Goal: Information Seeking & Learning: Learn about a topic

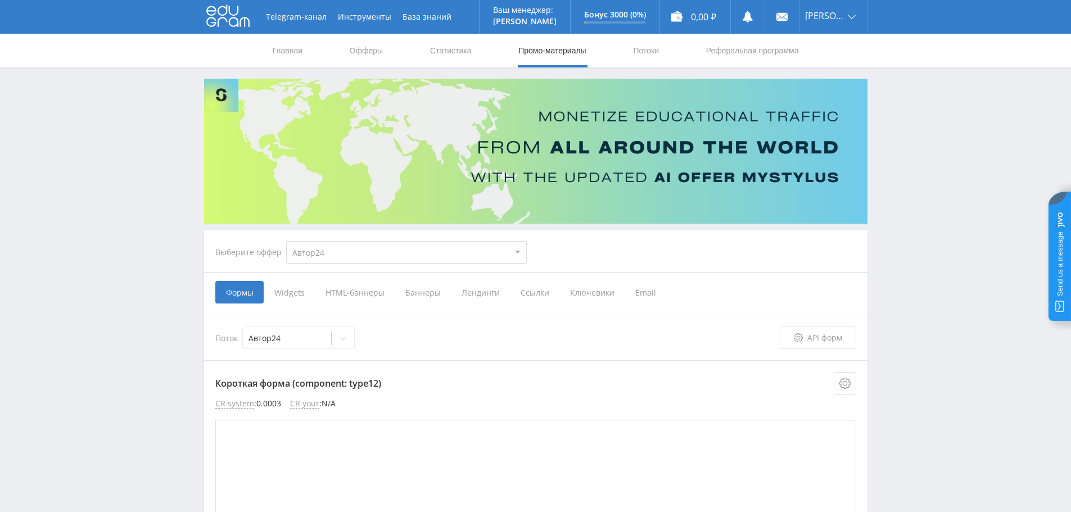
select select "1"
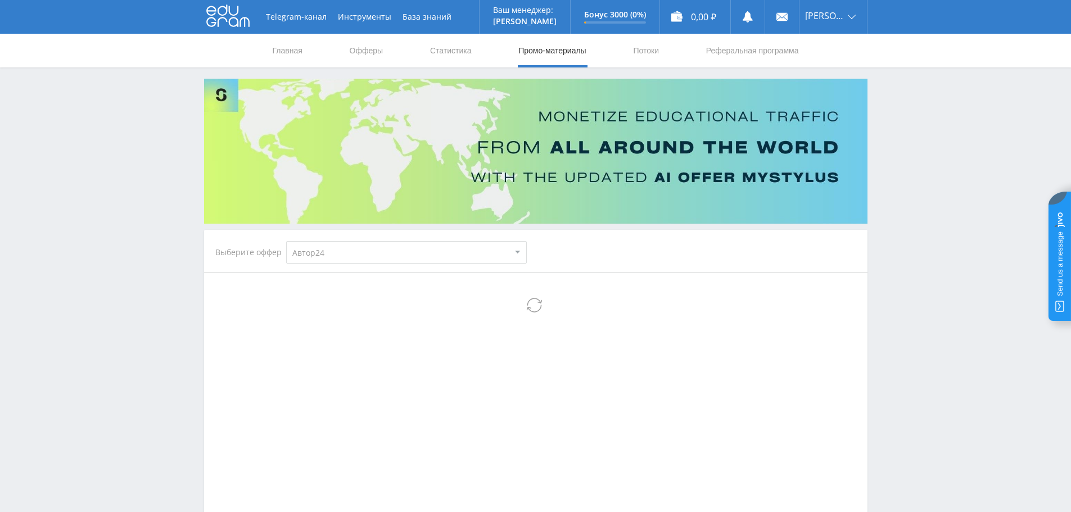
select select "1"
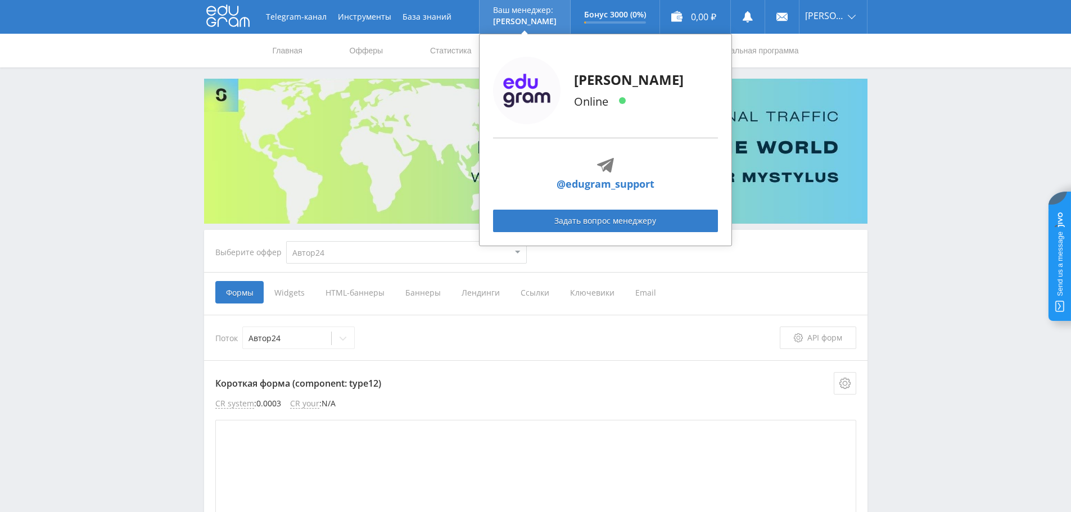
click at [538, 20] on p "[PERSON_NAME]" at bounding box center [525, 21] width 64 height 9
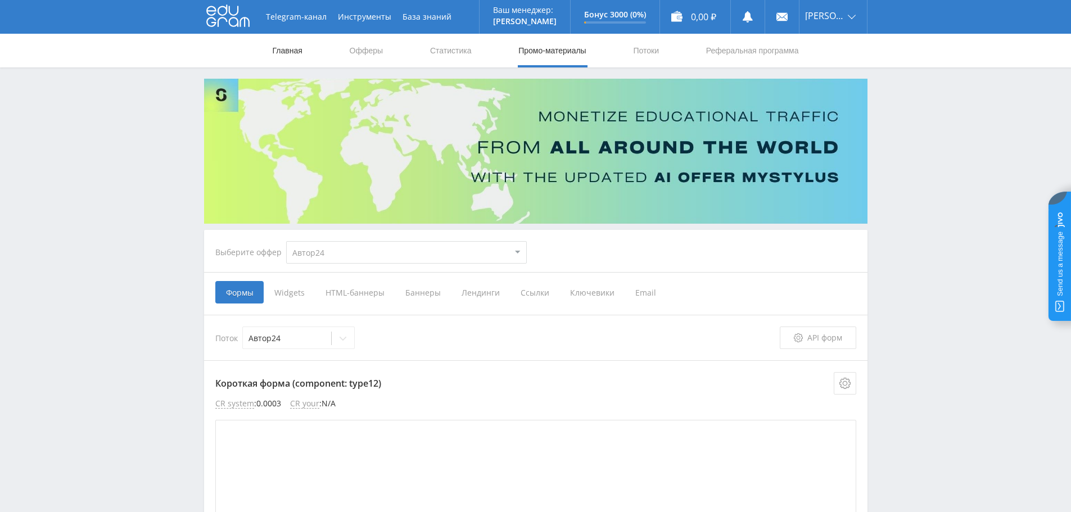
click at [282, 56] on link "Главная" at bounding box center [288, 51] width 32 height 34
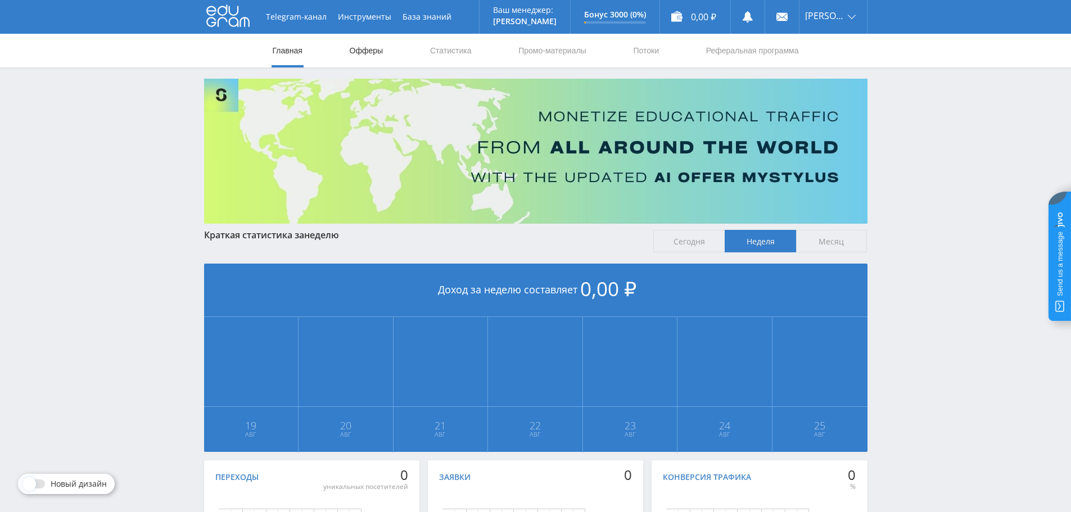
click at [355, 51] on link "Офферы" at bounding box center [367, 51] width 36 height 34
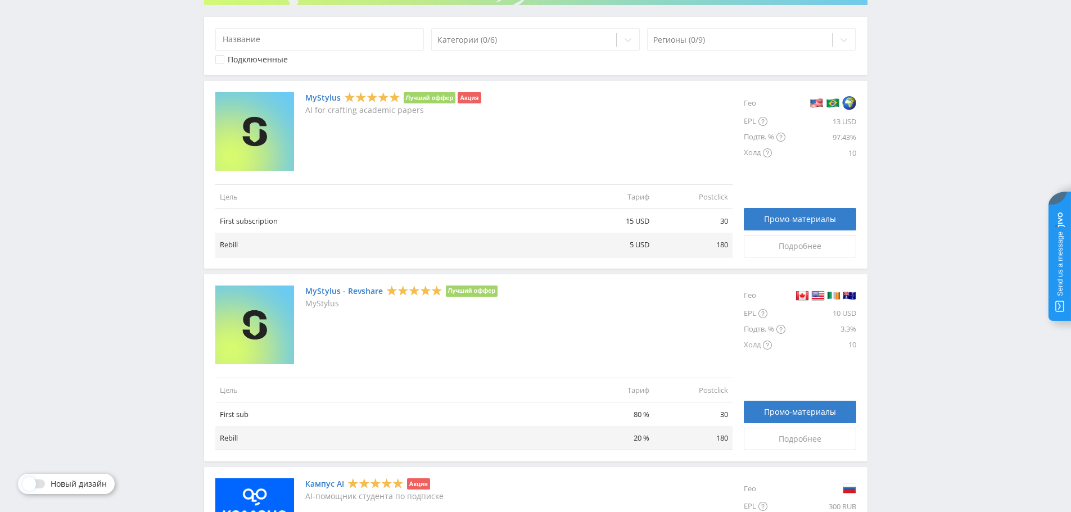
scroll to position [162, 0]
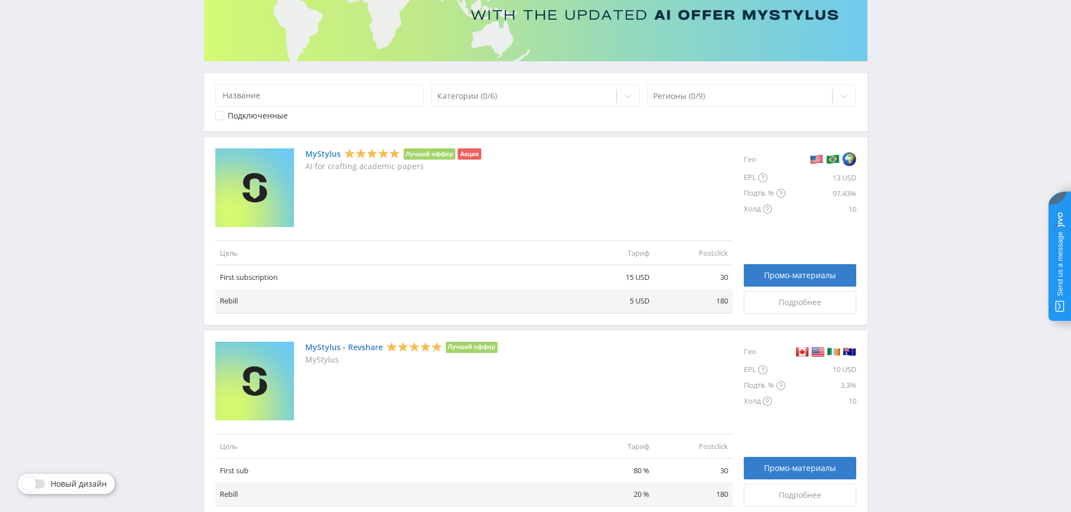
click at [259, 169] on img at bounding box center [254, 187] width 79 height 79
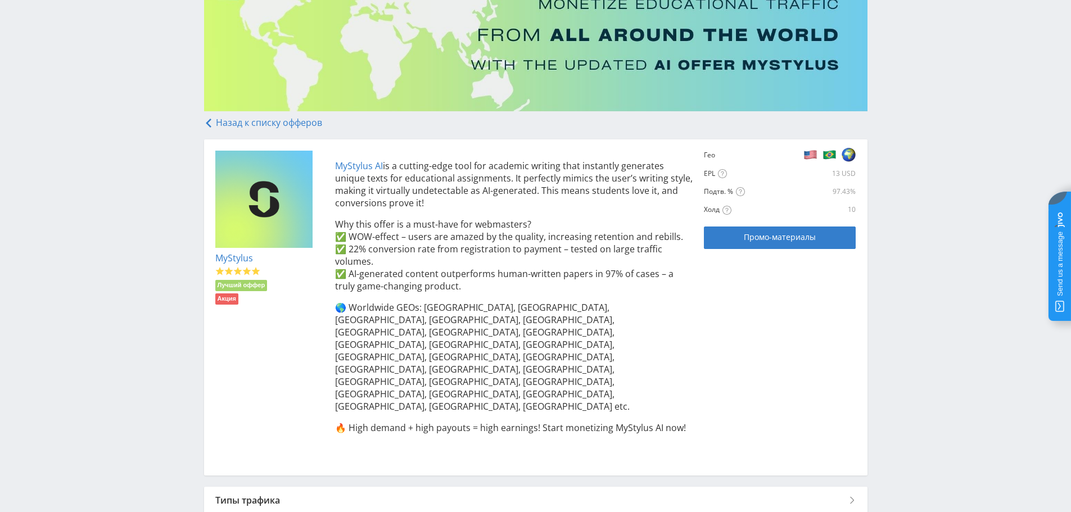
scroll to position [158, 0]
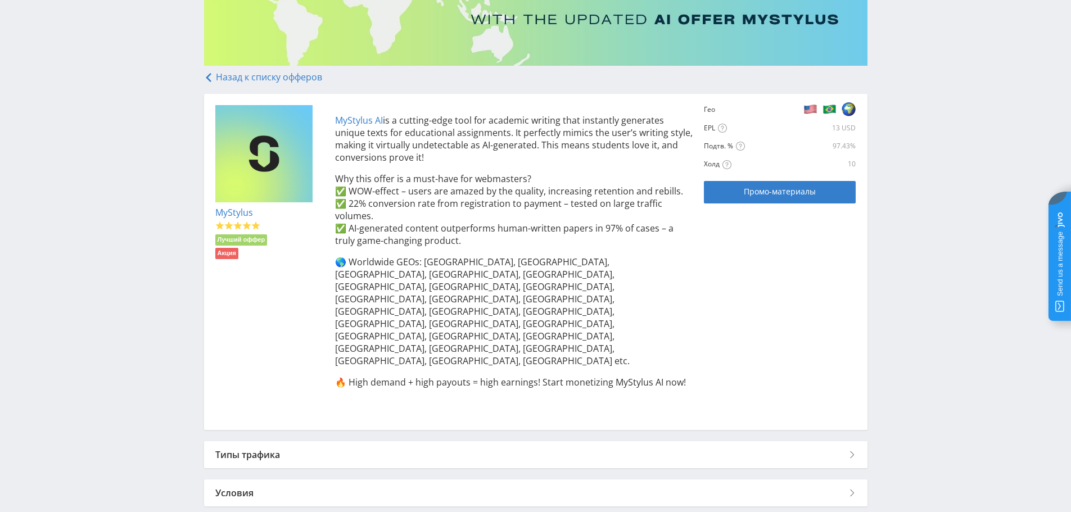
click at [347, 441] on div "Типы трафика" at bounding box center [535, 454] width 663 height 27
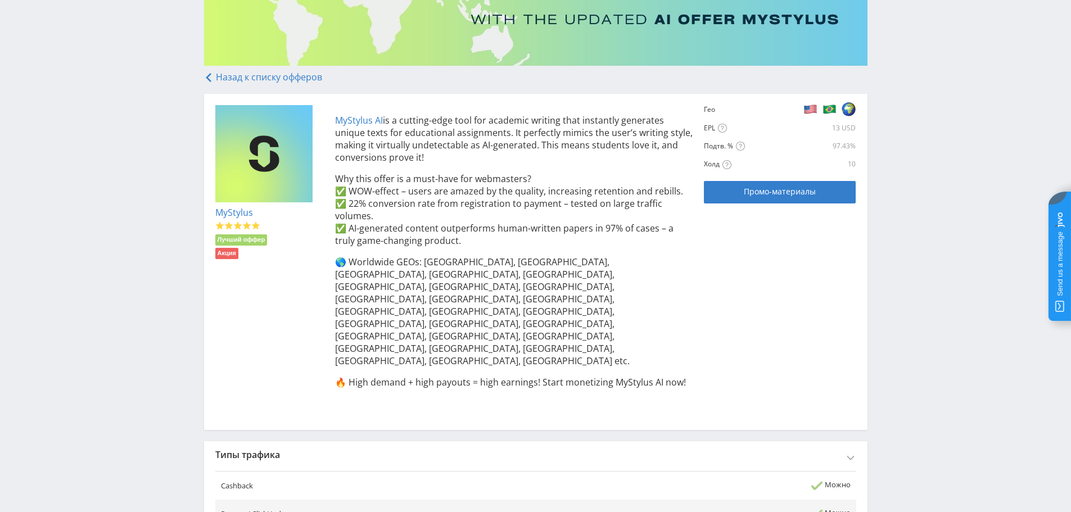
scroll to position [439, 0]
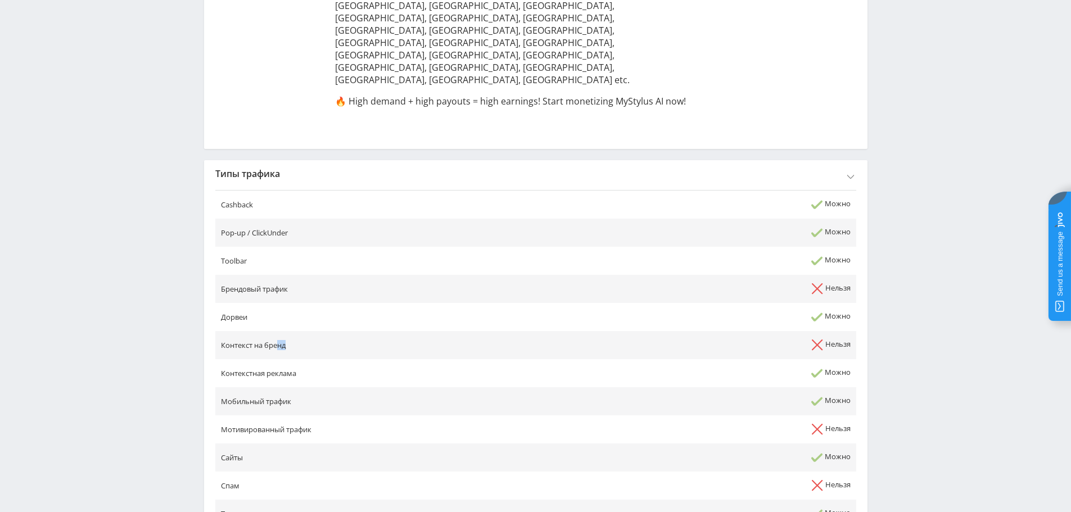
drag, startPoint x: 332, startPoint y: 278, endPoint x: 279, endPoint y: 285, distance: 53.3
click at [279, 331] on td "Контекст на бренд" at bounding box center [433, 345] width 436 height 28
drag, startPoint x: 440, startPoint y: 360, endPoint x: 302, endPoint y: 364, distance: 137.8
click at [302, 415] on td "Мотивированный трафик" at bounding box center [433, 429] width 436 height 28
click at [360, 415] on td "Мотивированный трафик" at bounding box center [433, 429] width 436 height 28
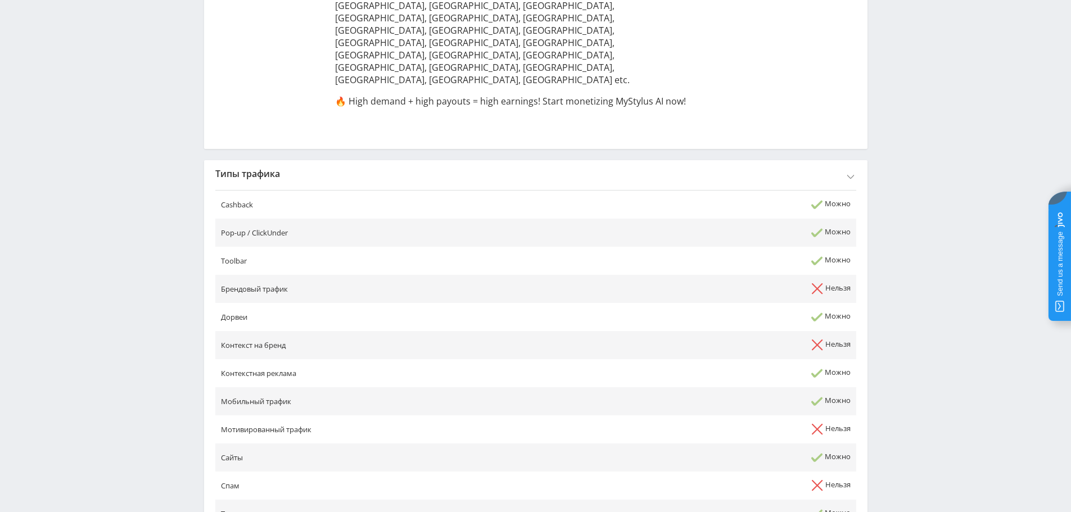
drag, startPoint x: 488, startPoint y: 432, endPoint x: 336, endPoint y: 439, distance: 152.5
click at [273, 472] on td "Спам" at bounding box center [433, 486] width 436 height 28
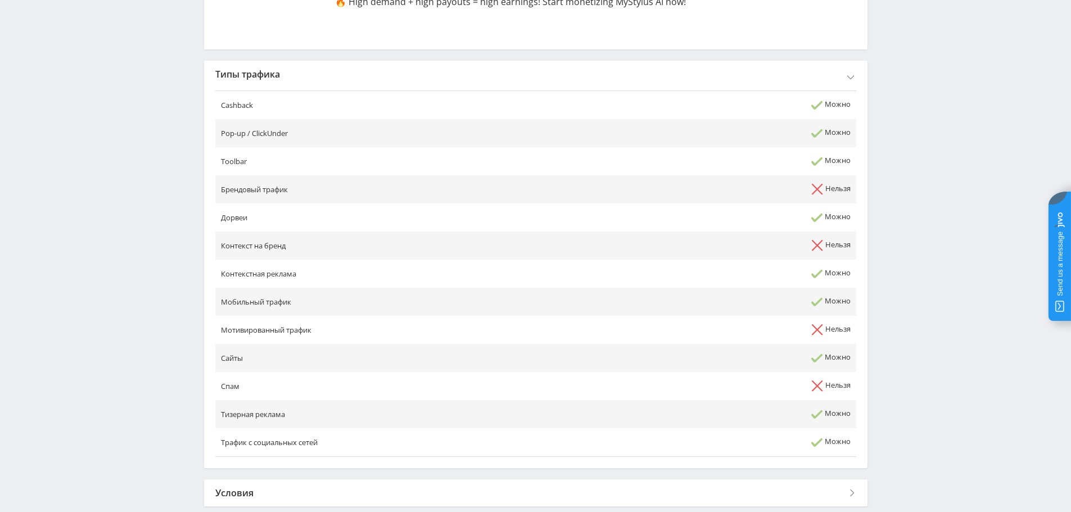
click at [280, 480] on div "Условия" at bounding box center [535, 493] width 663 height 27
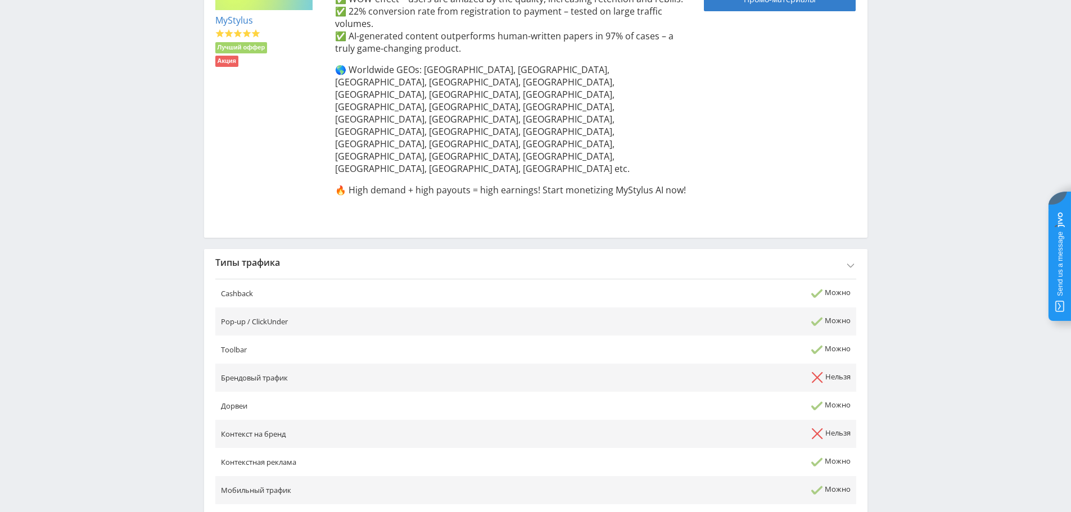
scroll to position [125, 0]
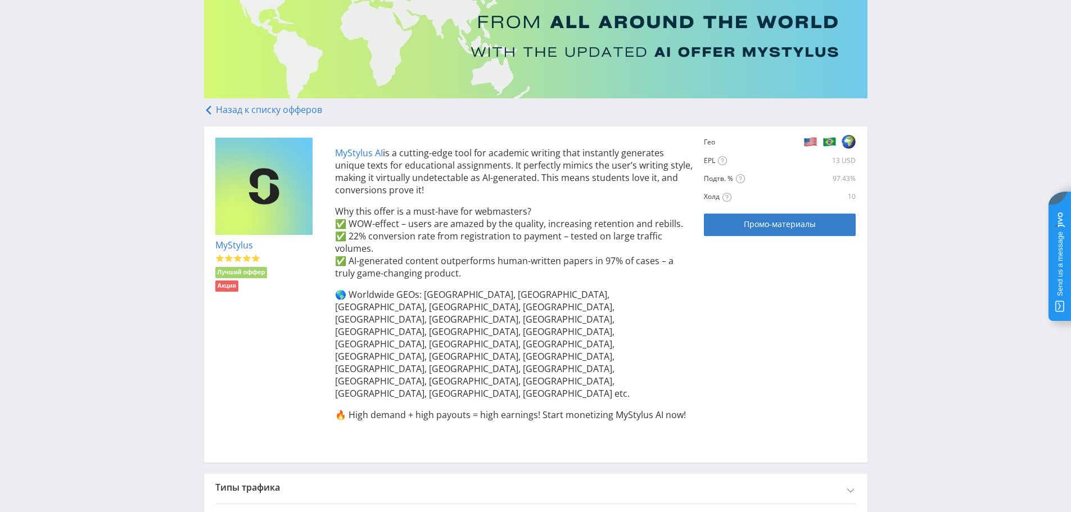
click at [255, 106] on link "Назад к списку офферов" at bounding box center [263, 109] width 118 height 12
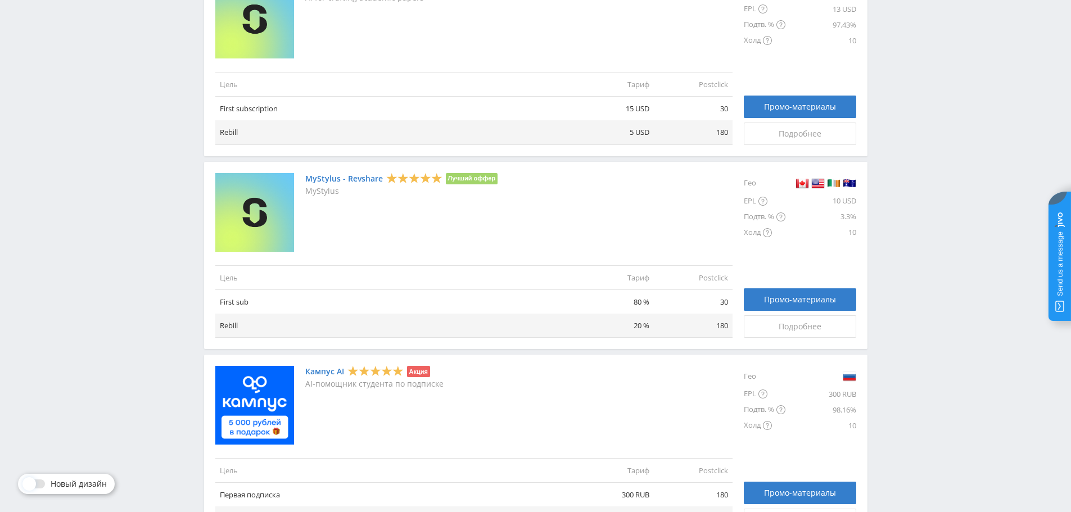
scroll to position [50, 0]
